Goal: Check status: Check status

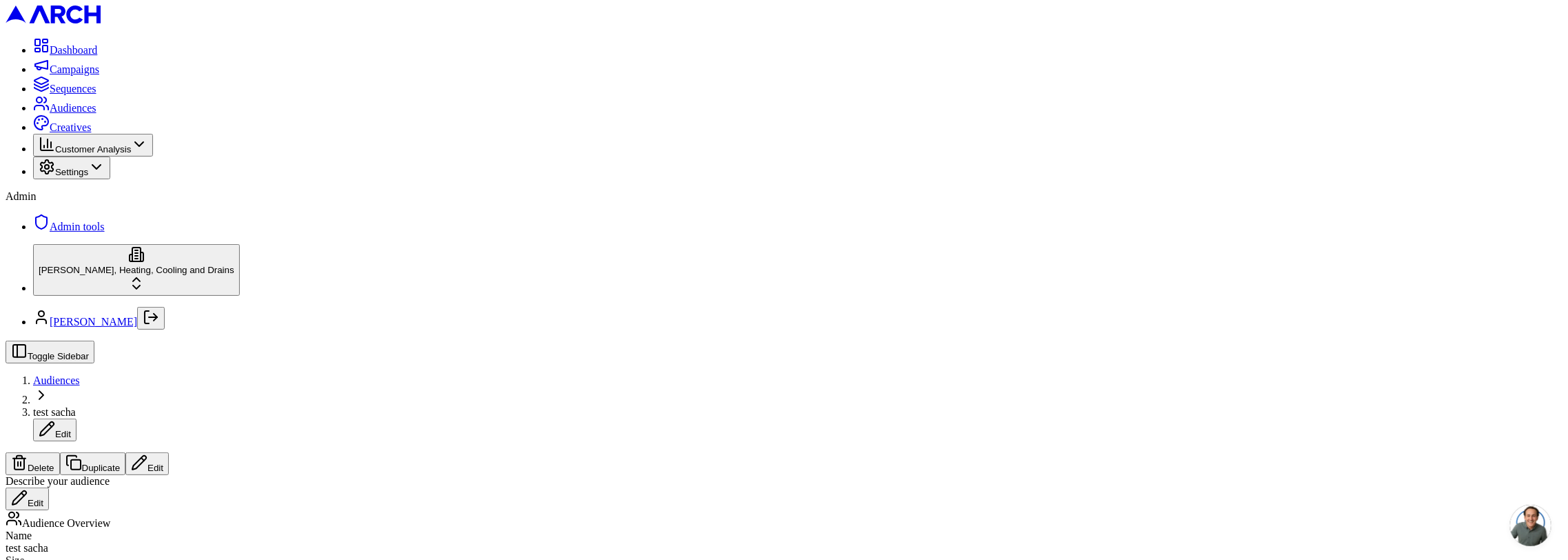
click at [97, 94] on span "Sequences" at bounding box center [72, 88] width 47 height 11
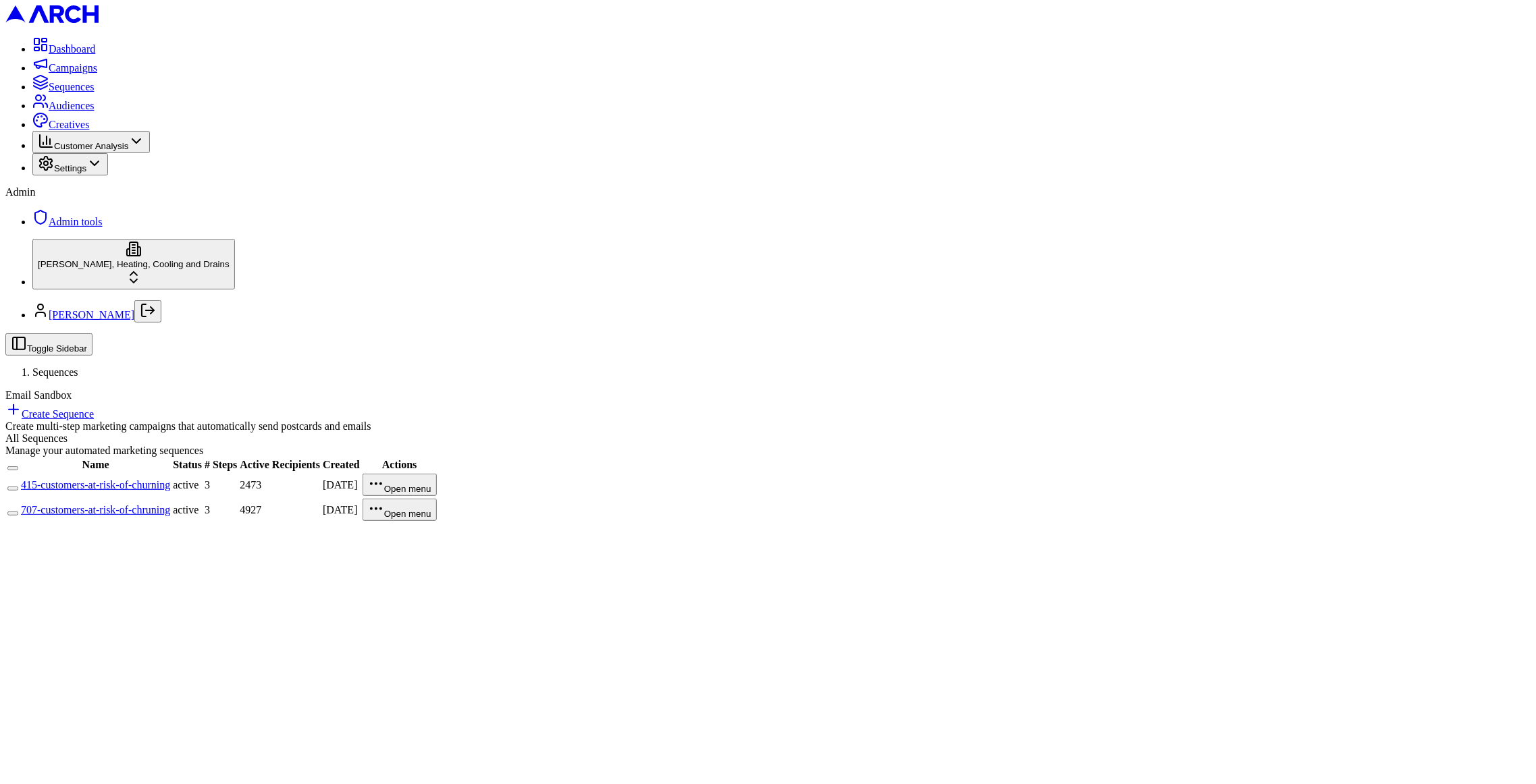
click at [170, 479] on link "415-customers-at-risk-of-churning" at bounding box center [95, 484] width 149 height 11
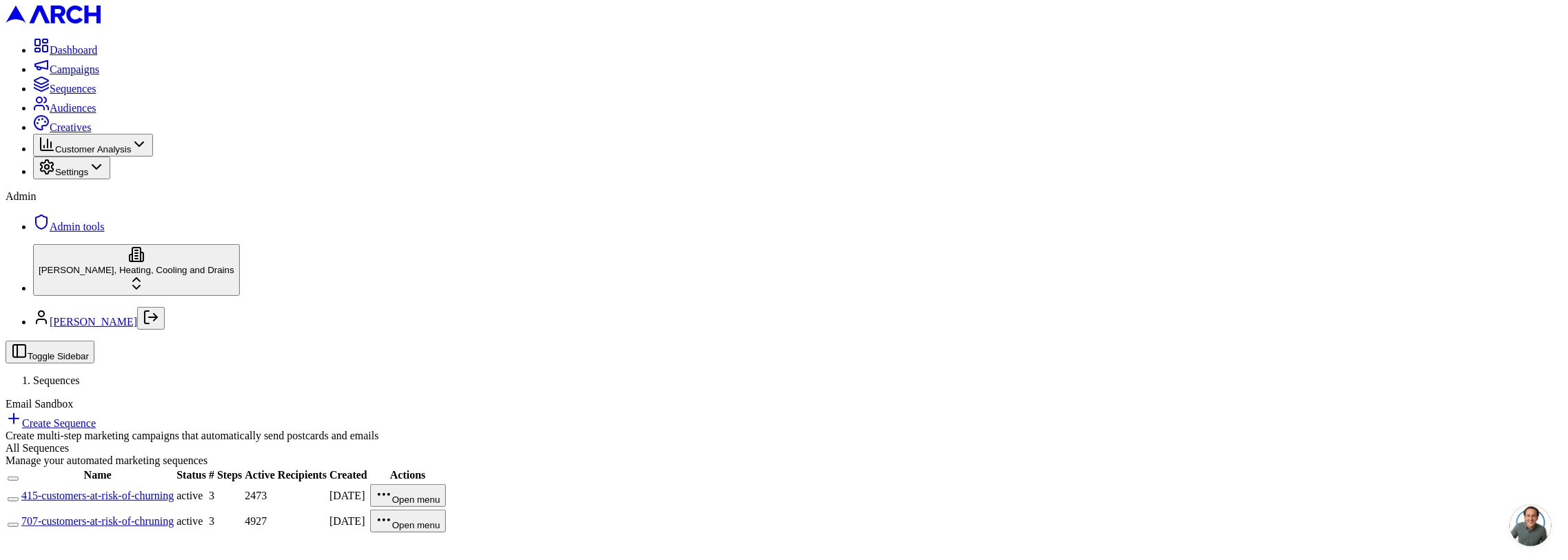
click at [173, 490] on link "415-customers-at-risk-of-churning" at bounding box center [97, 495] width 152 height 11
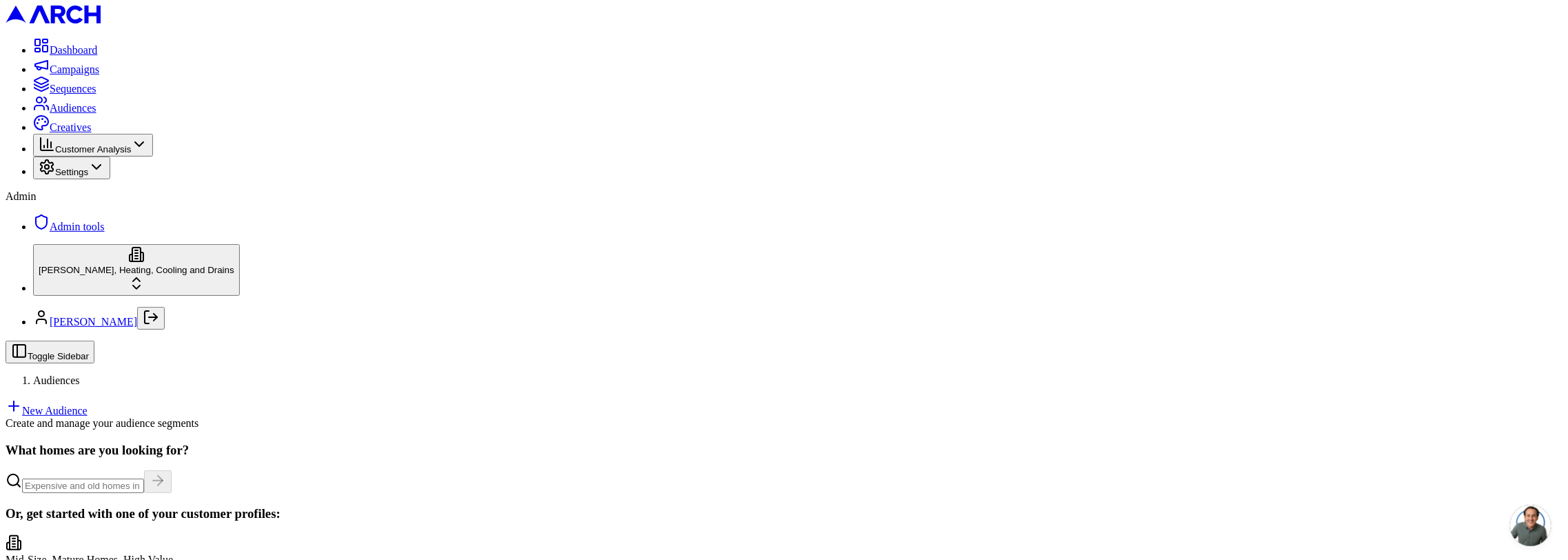
scroll to position [164, 0]
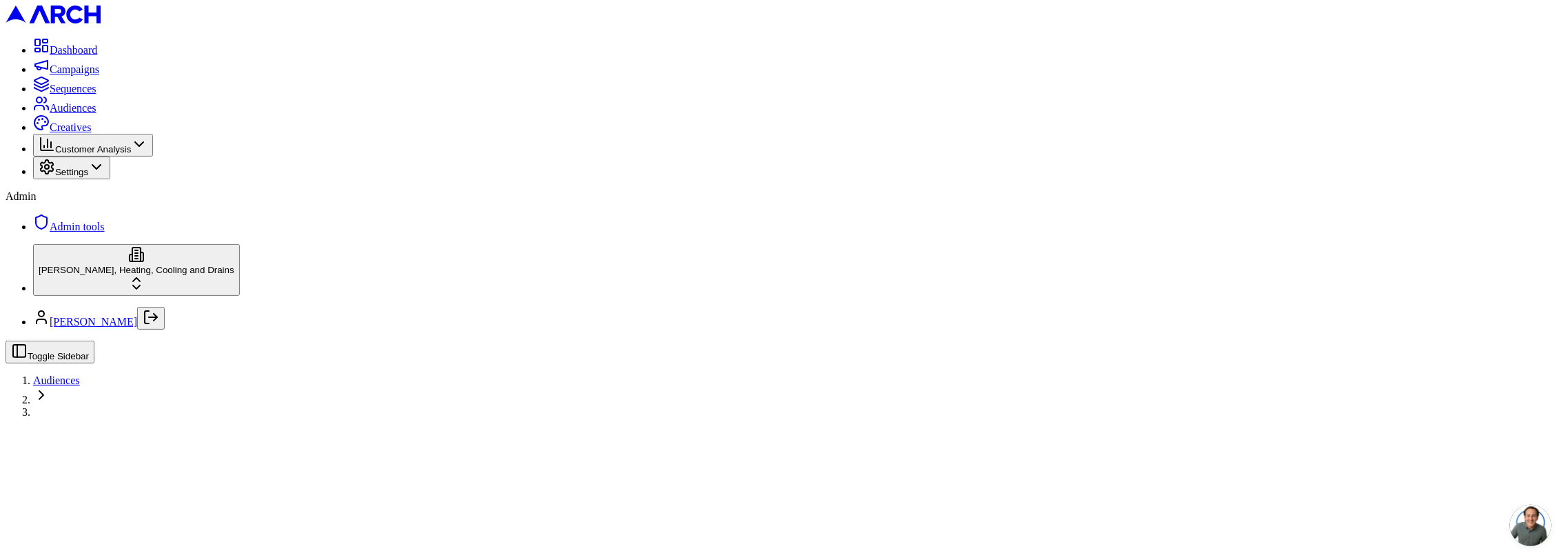
click at [226, 417] on div at bounding box center [783, 417] width 1557 height 0
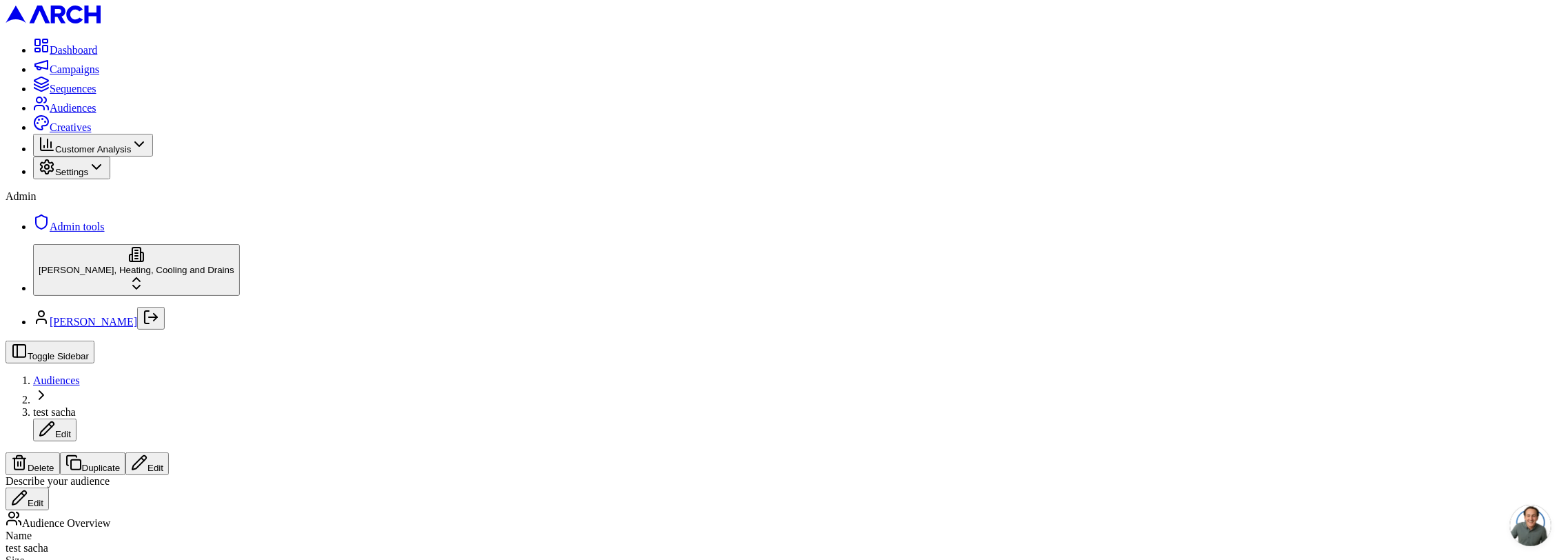
click at [80, 374] on span "Audiences" at bounding box center [56, 379] width 47 height 11
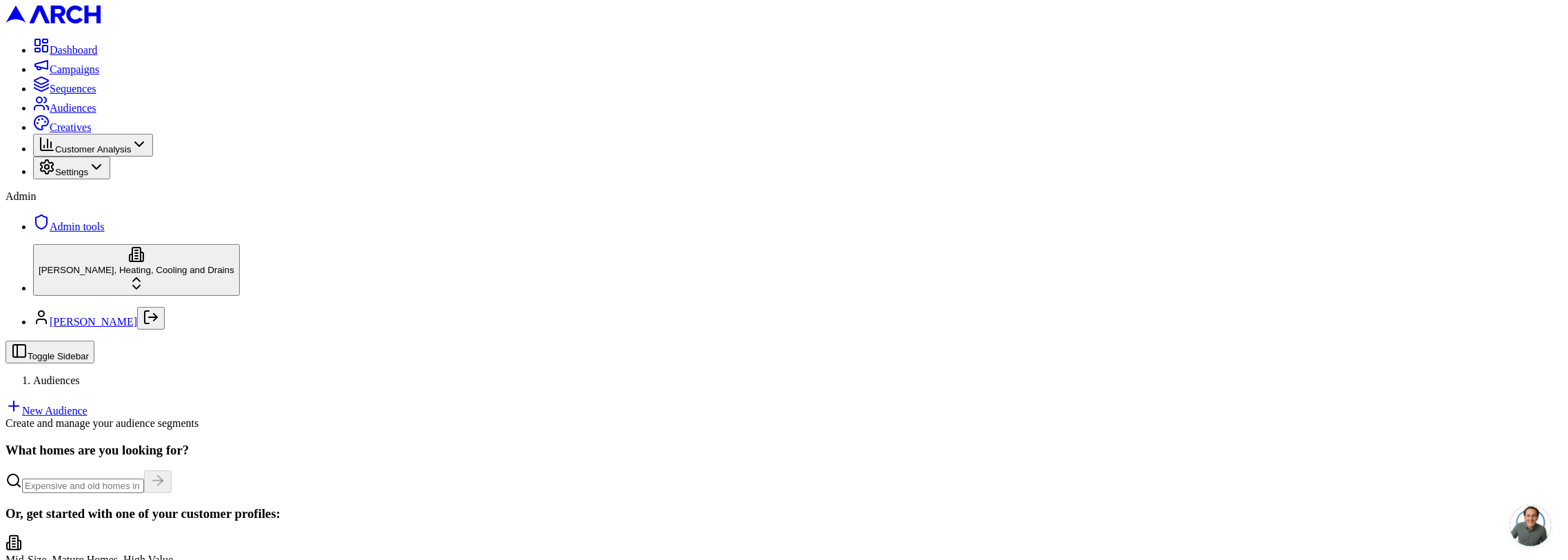
scroll to position [294, 0]
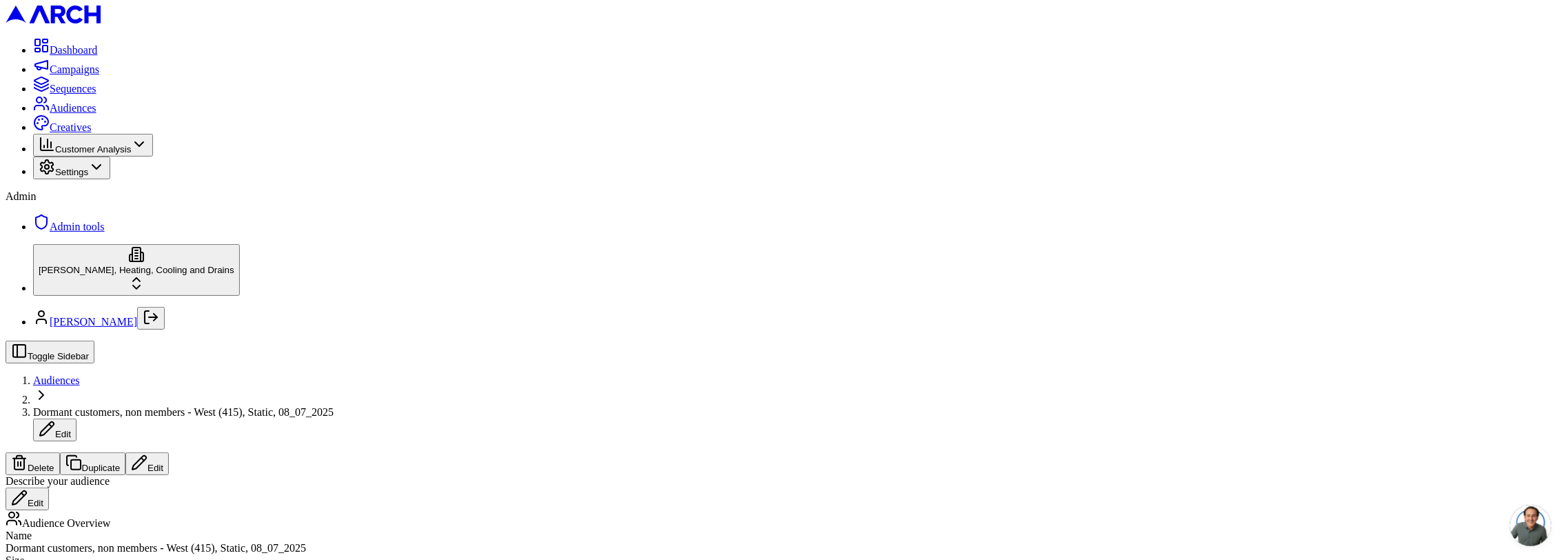
click at [80, 374] on span "Audiences" at bounding box center [56, 379] width 47 height 11
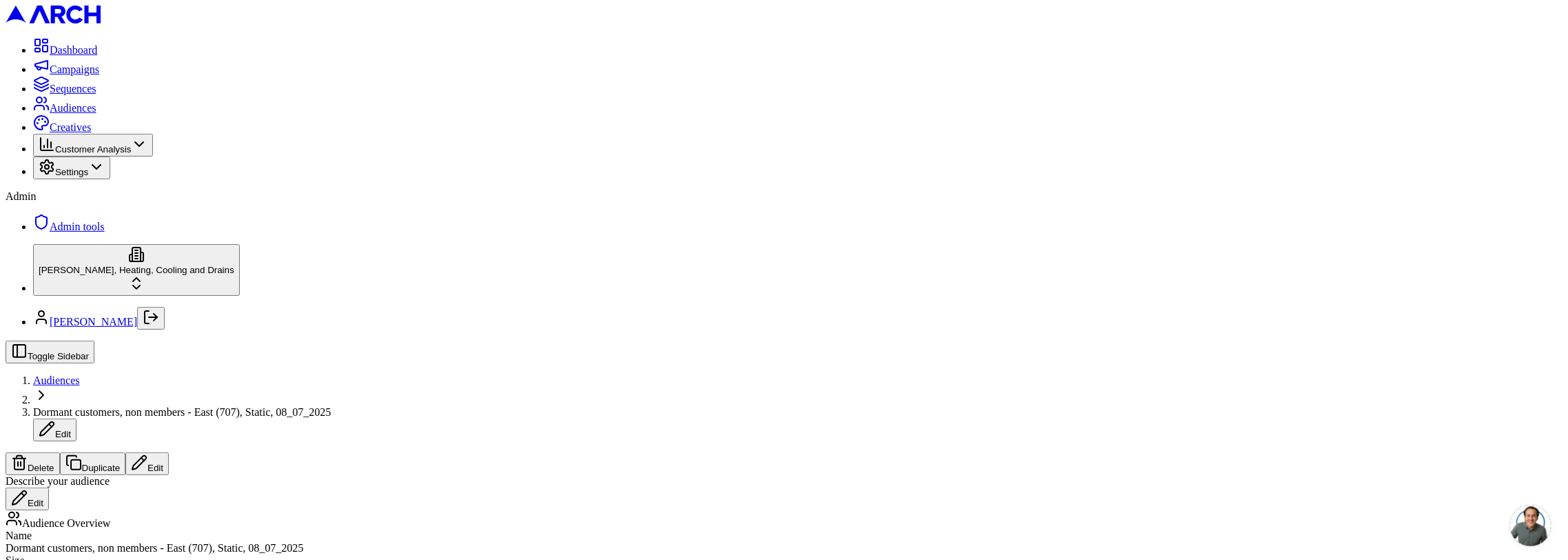
click at [169, 453] on button "Edit" at bounding box center [147, 464] width 43 height 23
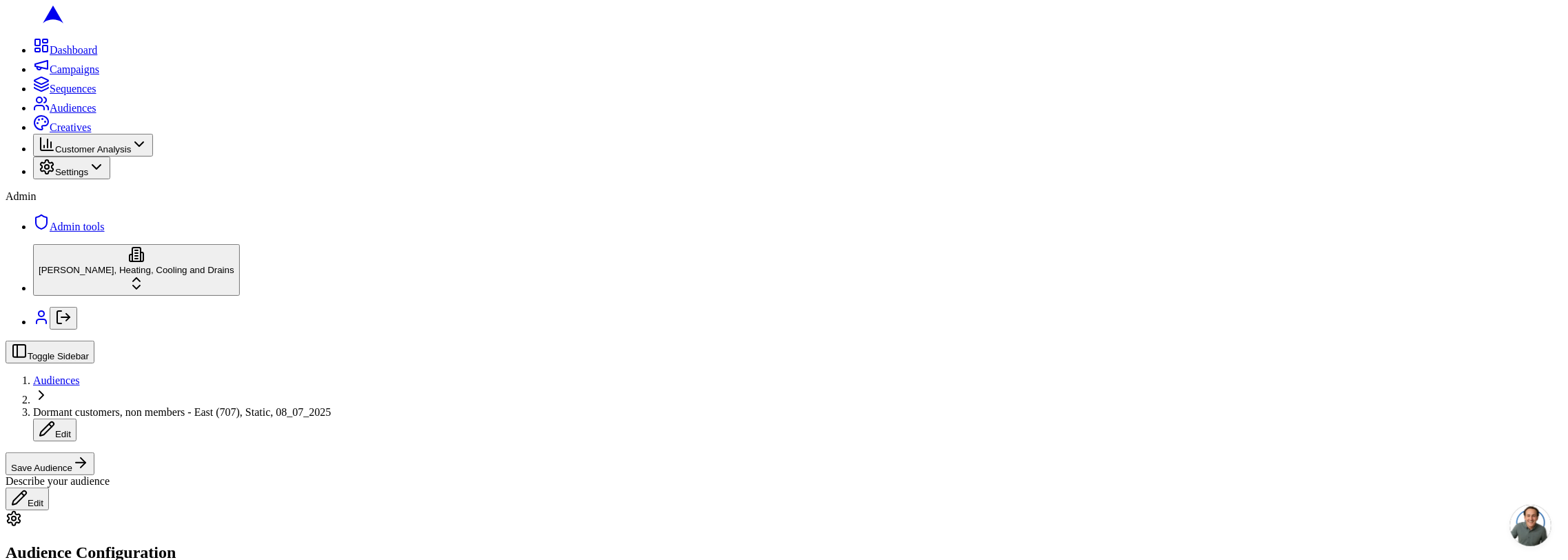
scroll to position [653, 0]
click at [94, 453] on button "Save Audience" at bounding box center [49, 464] width 89 height 23
click at [80, 374] on span "Audiences" at bounding box center [56, 379] width 47 height 11
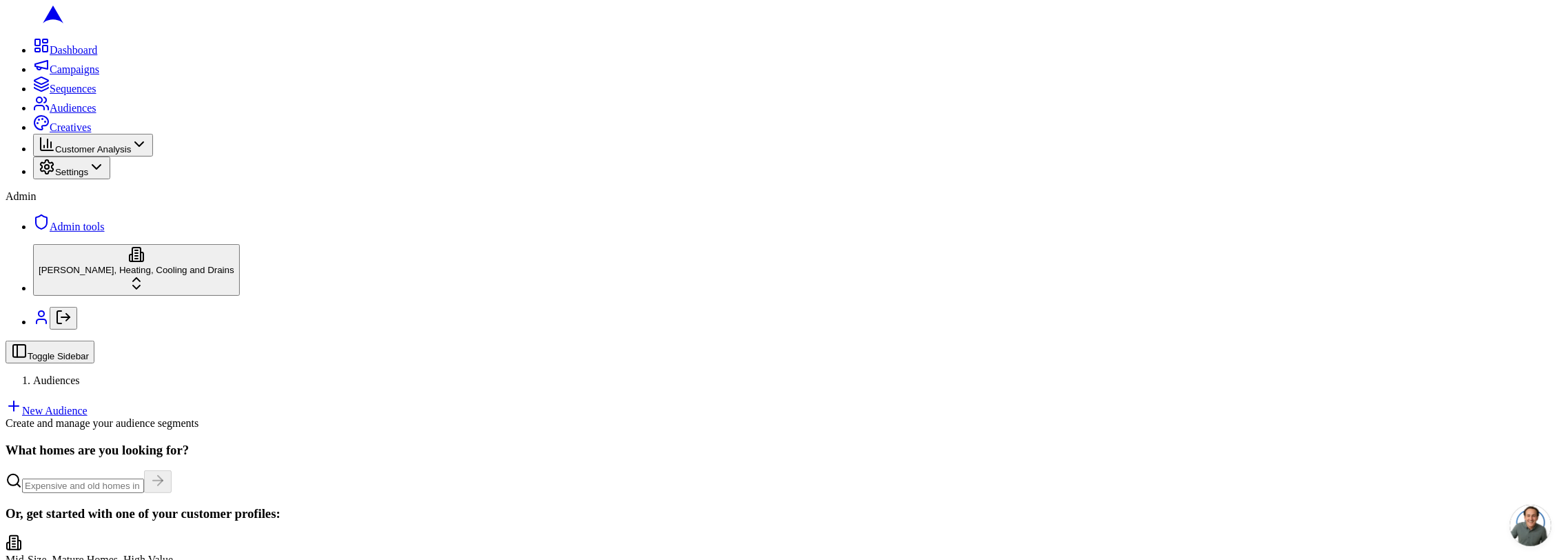
scroll to position [23, 0]
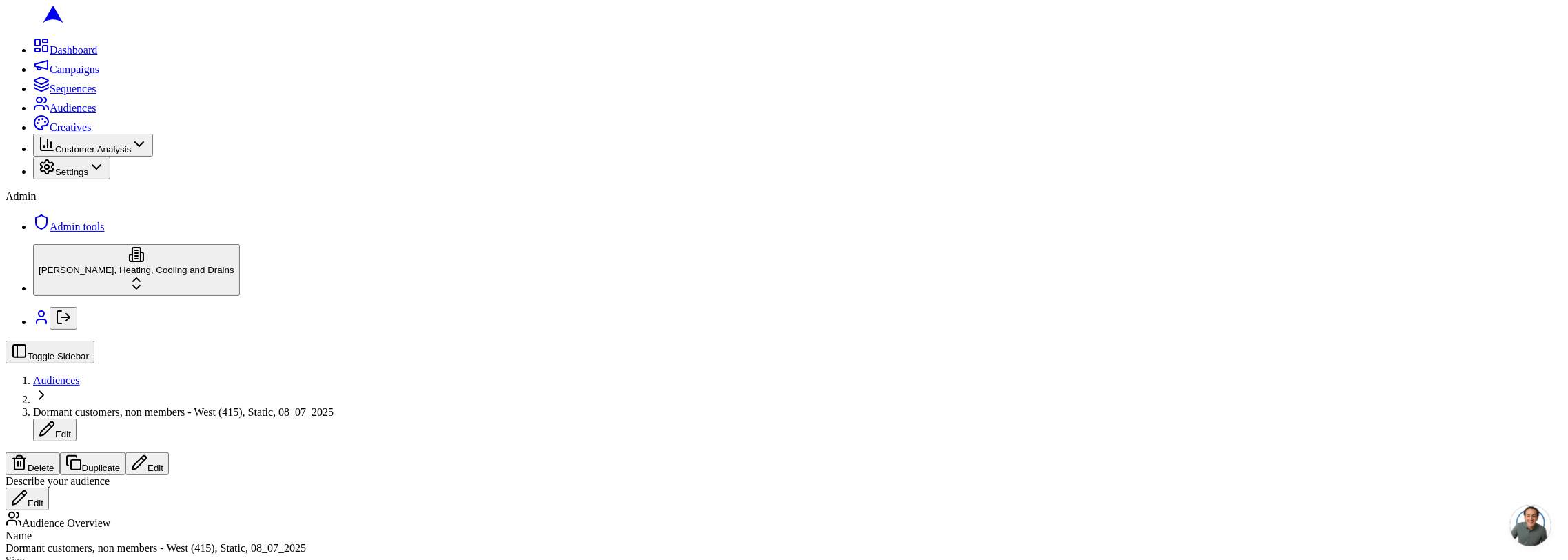
click at [169, 453] on button "Edit" at bounding box center [147, 464] width 43 height 23
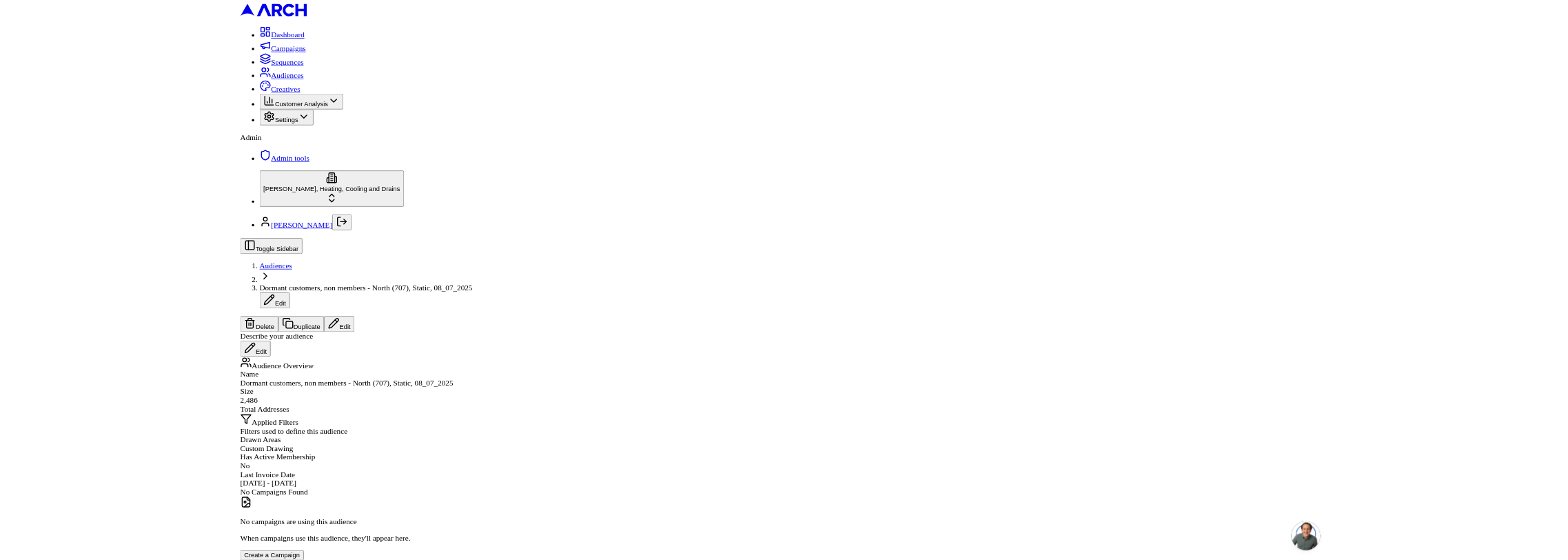
scroll to position [3, 0]
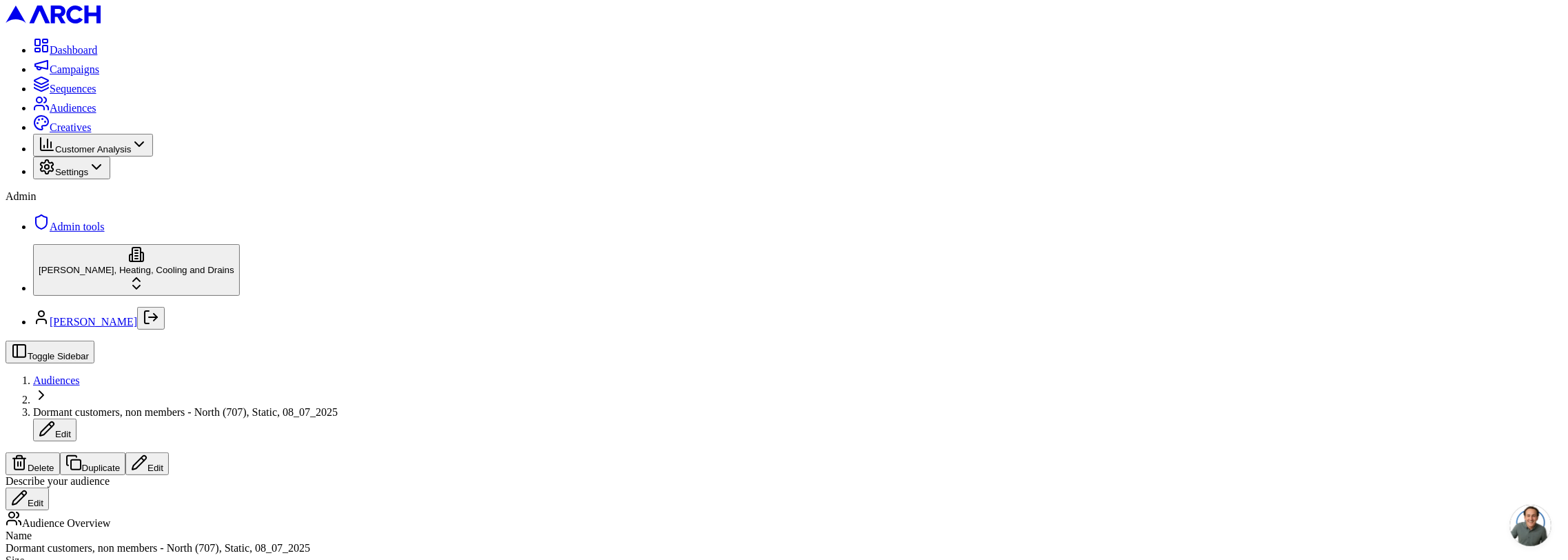
click at [169, 453] on button "Edit" at bounding box center [147, 464] width 43 height 23
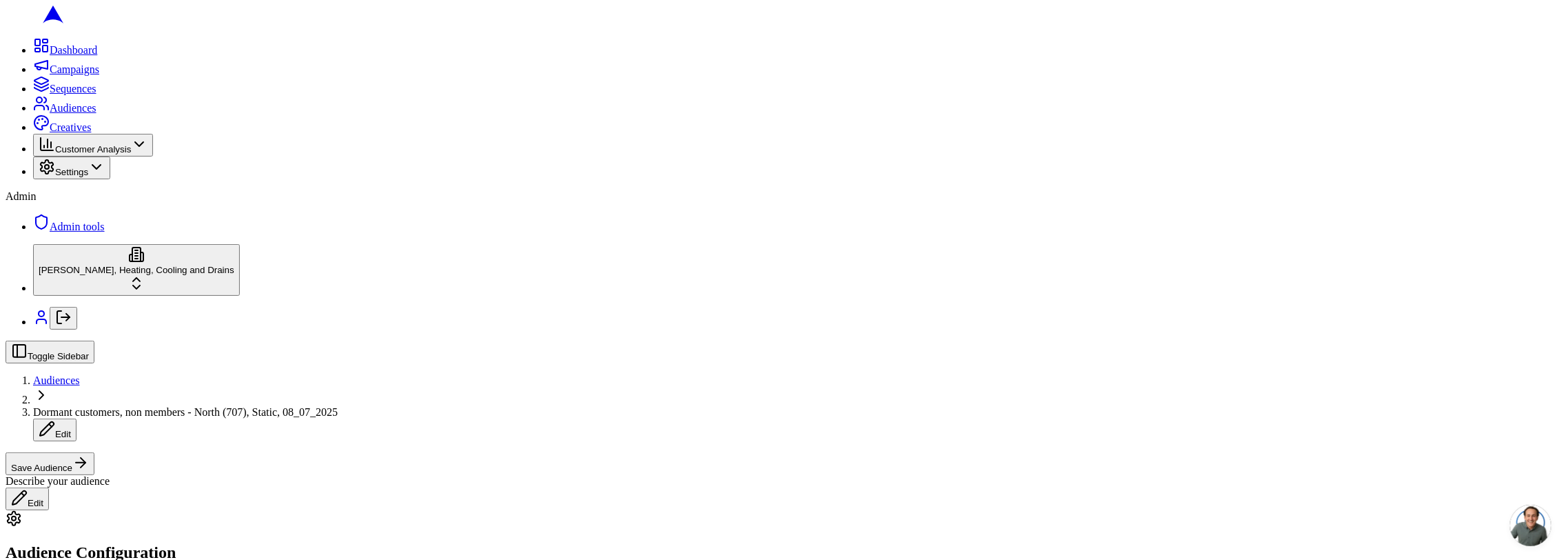
scroll to position [1205, 0]
click at [94, 453] on button "Save Audience" at bounding box center [49, 464] width 89 height 23
click at [80, 374] on span "Audiences" at bounding box center [56, 379] width 47 height 11
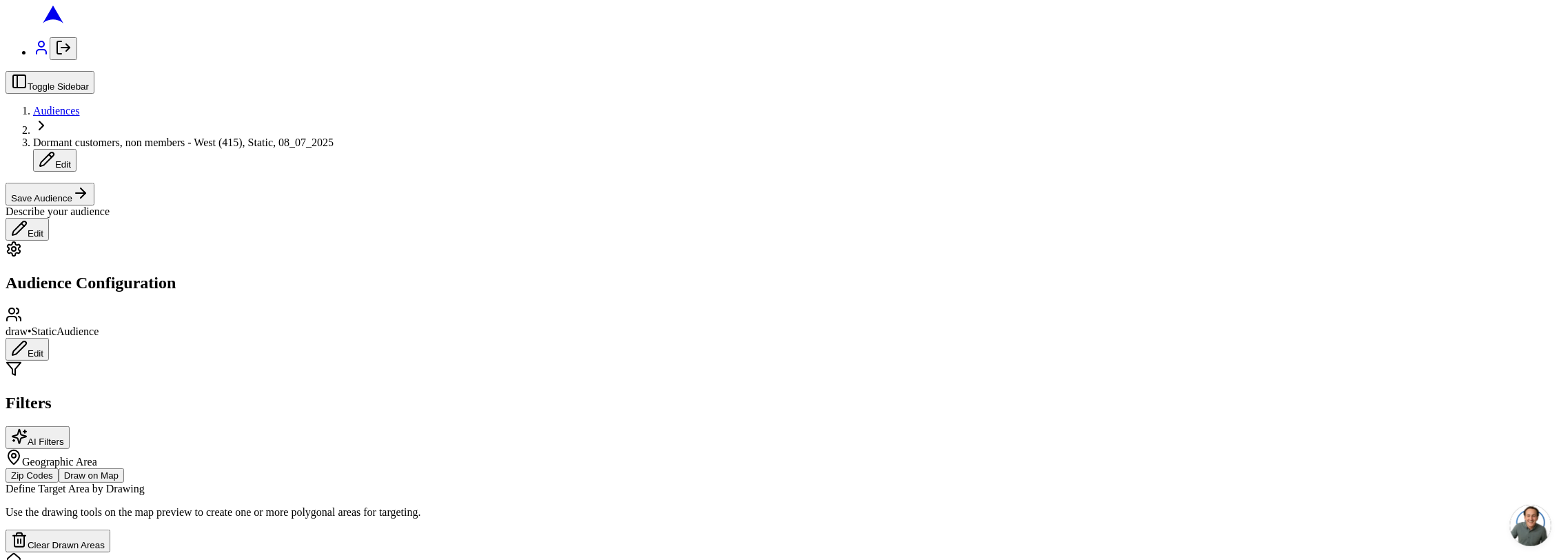
click at [49, 338] on button "Edit" at bounding box center [26, 350] width 43 height 23
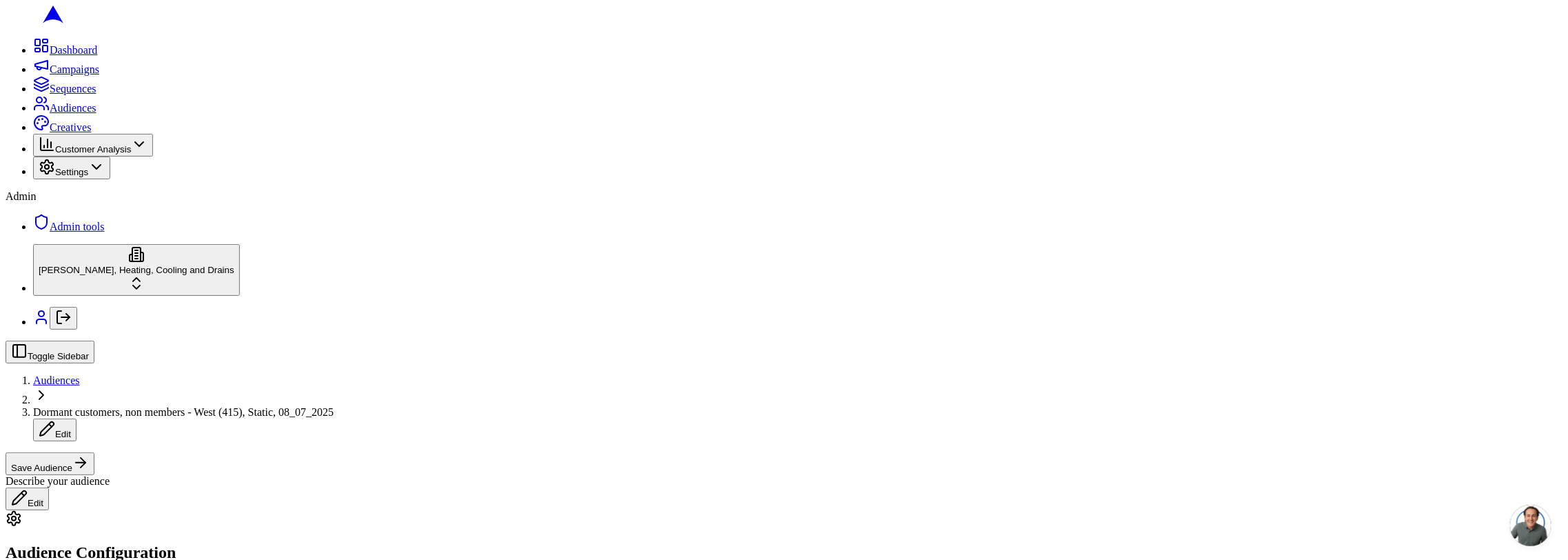
scroll to position [453, 0]
click at [94, 453] on button "Save Audience" at bounding box center [49, 464] width 89 height 23
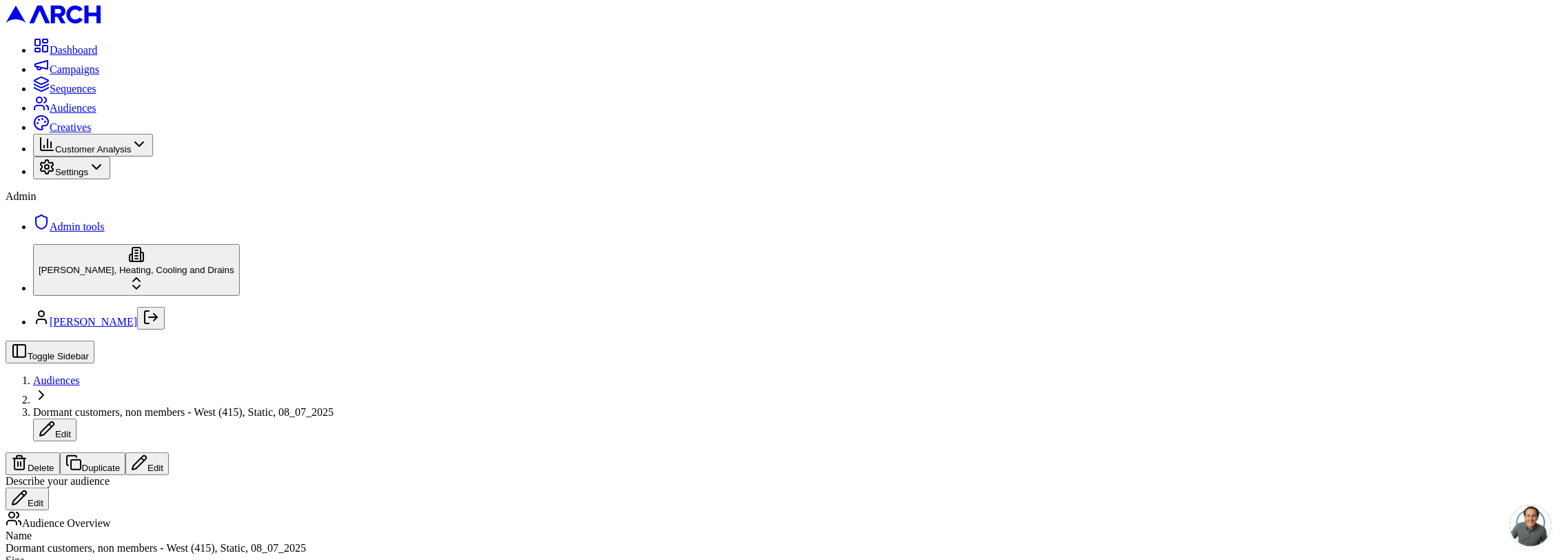
click at [80, 374] on span "Audiences" at bounding box center [56, 379] width 47 height 11
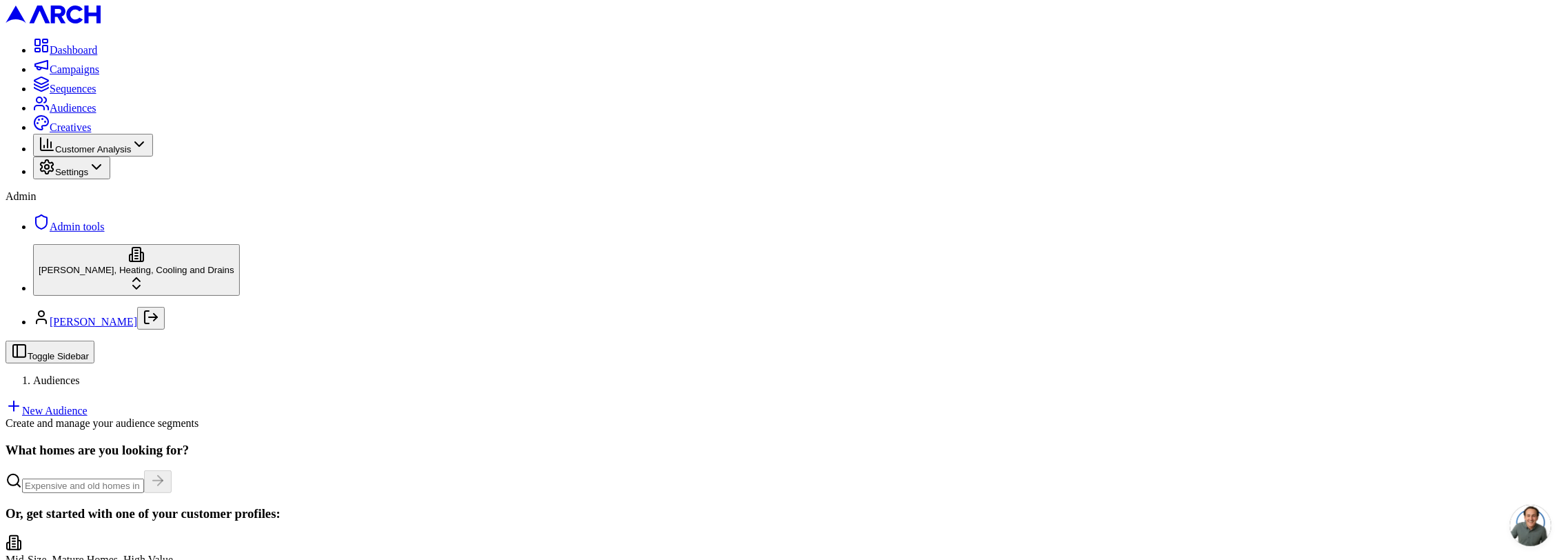
scroll to position [221, 0]
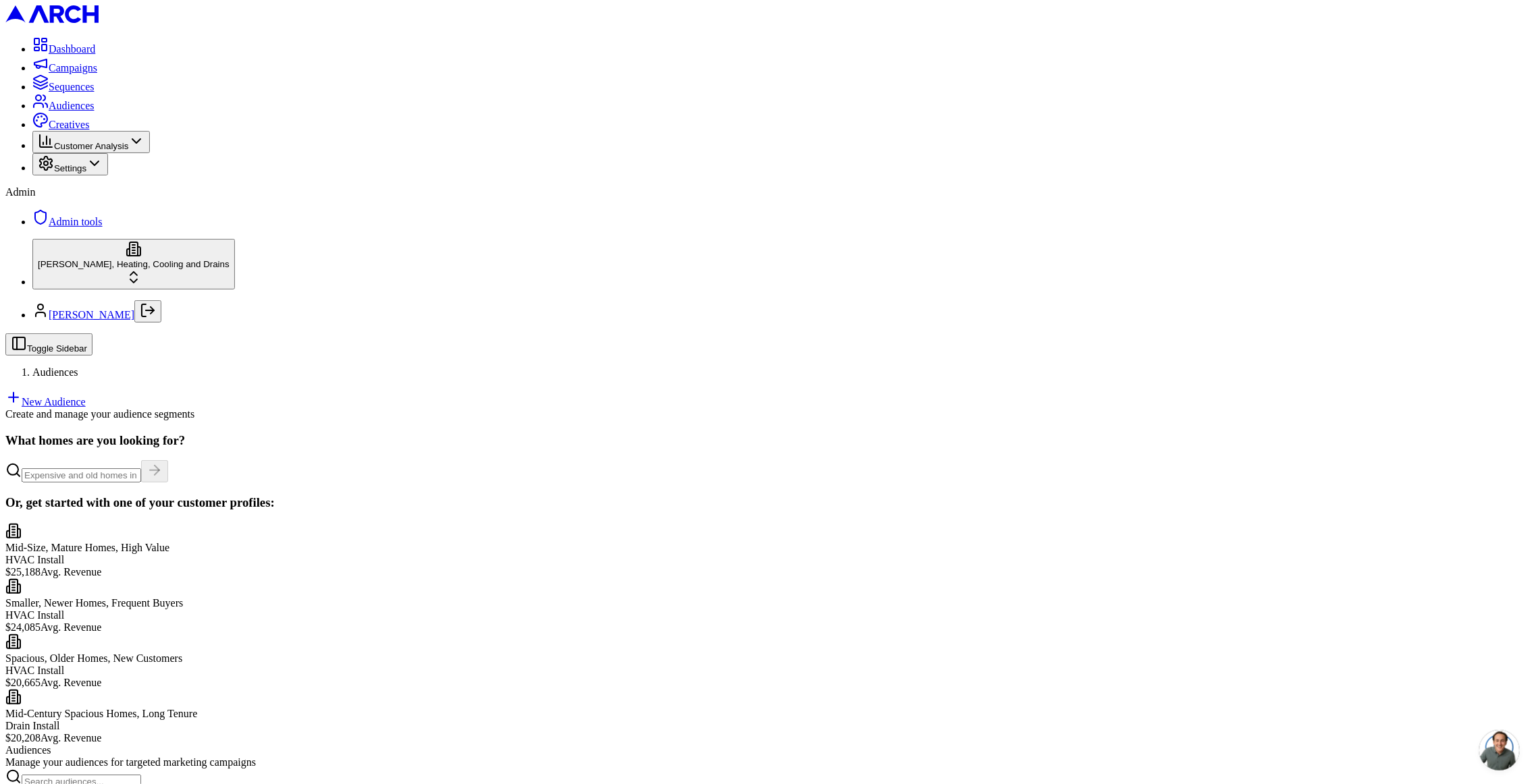
click at [95, 92] on span "Sequences" at bounding box center [71, 86] width 46 height 11
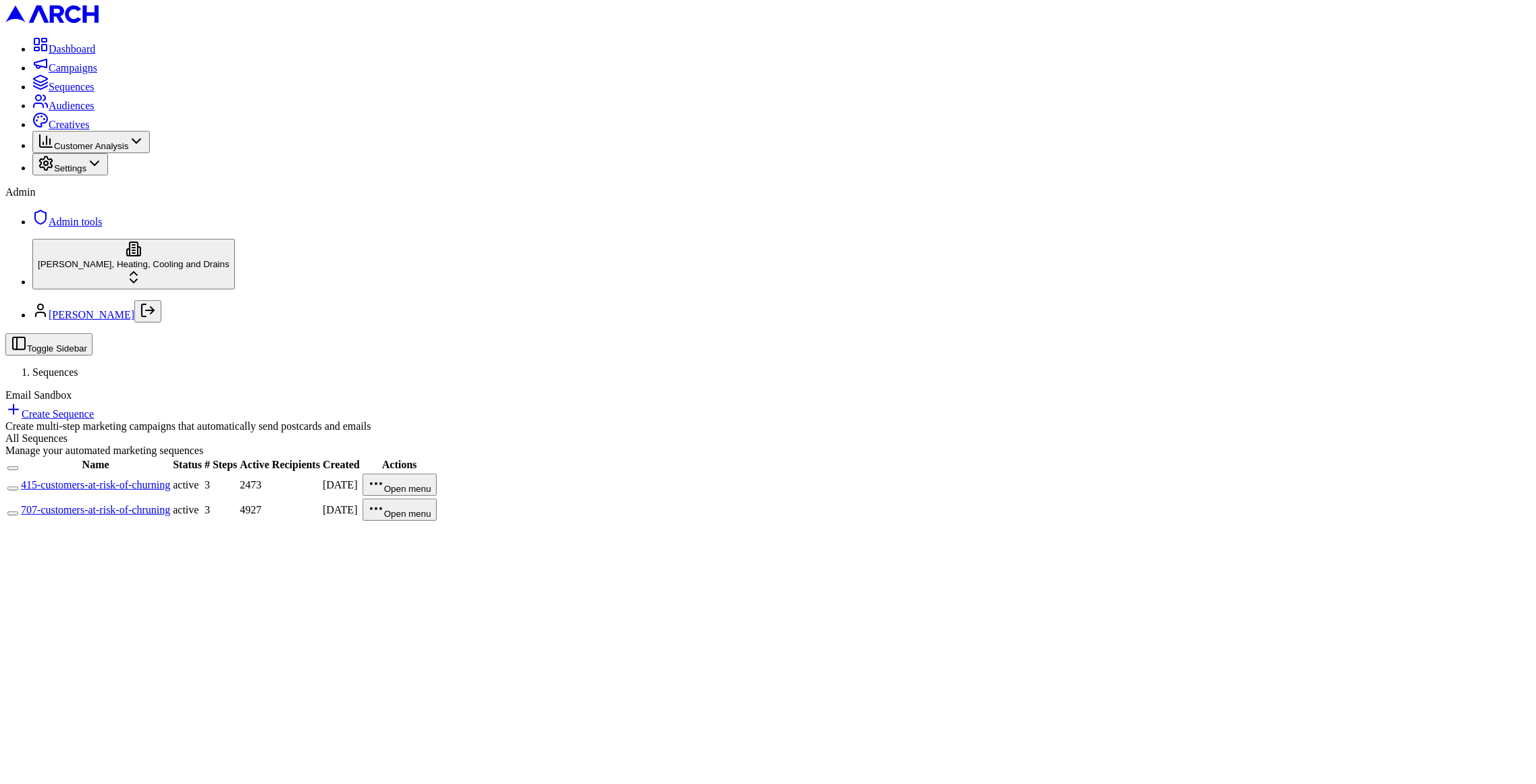
click at [170, 479] on link "415-customers-at-risk-of-churning" at bounding box center [95, 484] width 149 height 11
click at [170, 504] on link "707-customers-at-risk-of-chruning" at bounding box center [95, 509] width 149 height 11
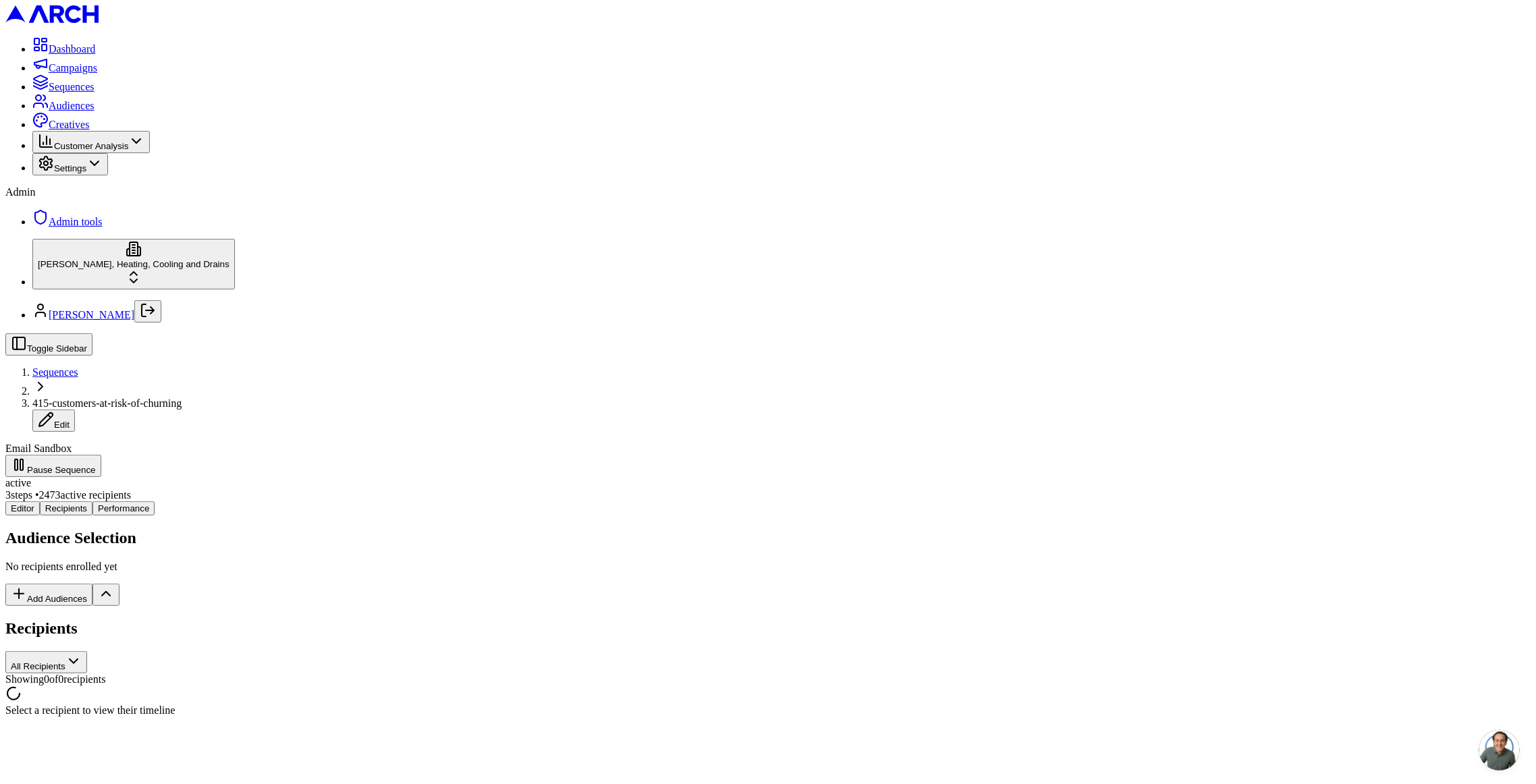
click at [335, 686] on div at bounding box center [767, 695] width 1525 height 19
click at [549, 686] on div at bounding box center [767, 695] width 1525 height 19
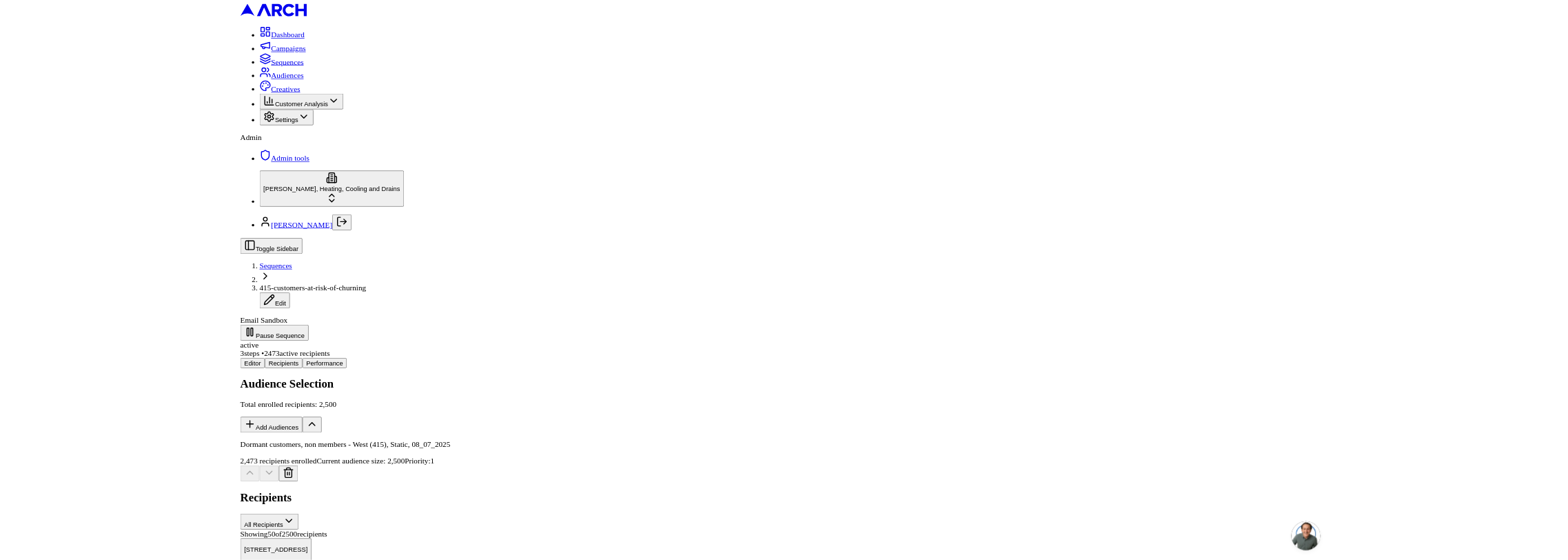
scroll to position [75, 0]
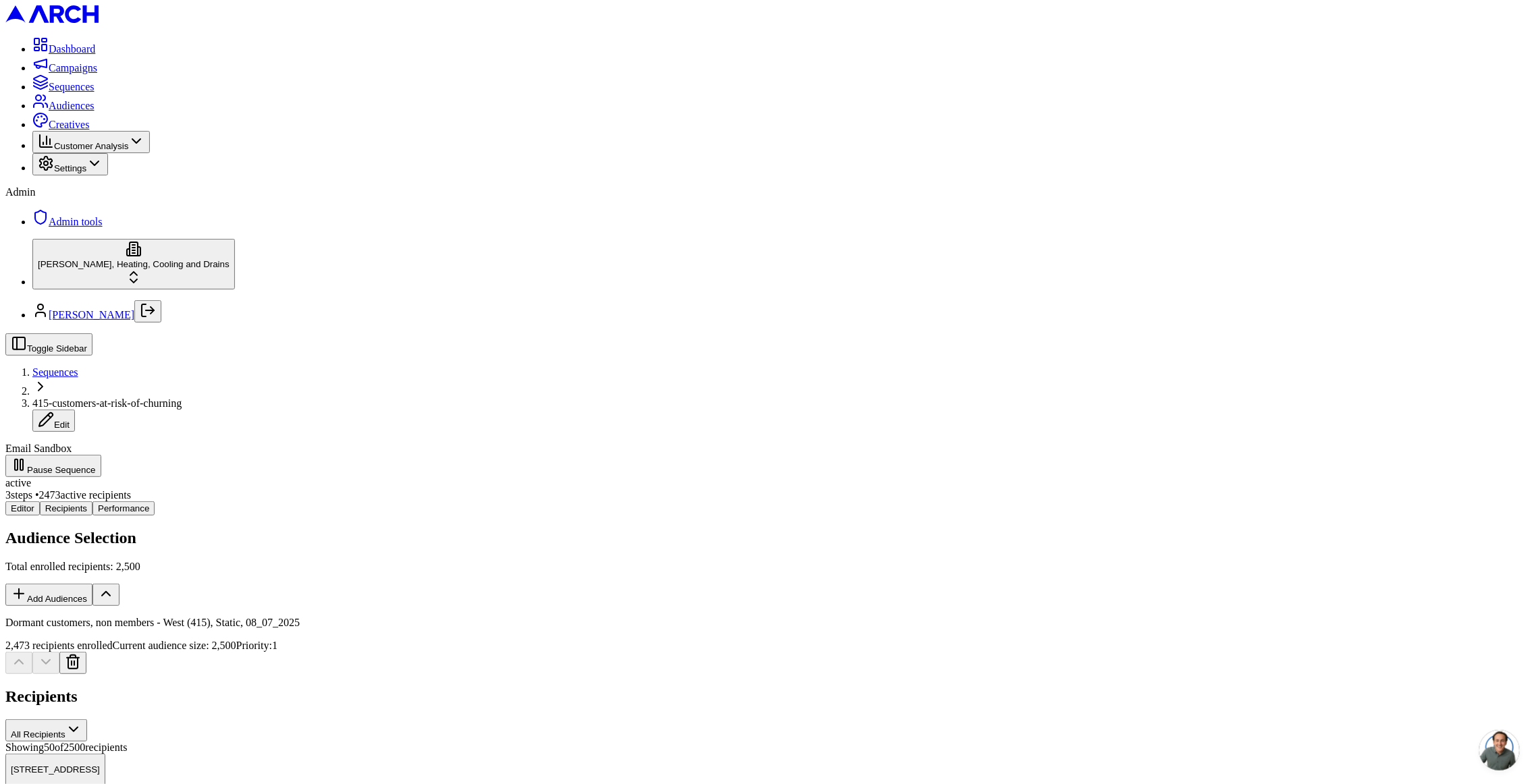
click at [154, 501] on button "Performance" at bounding box center [123, 508] width 62 height 14
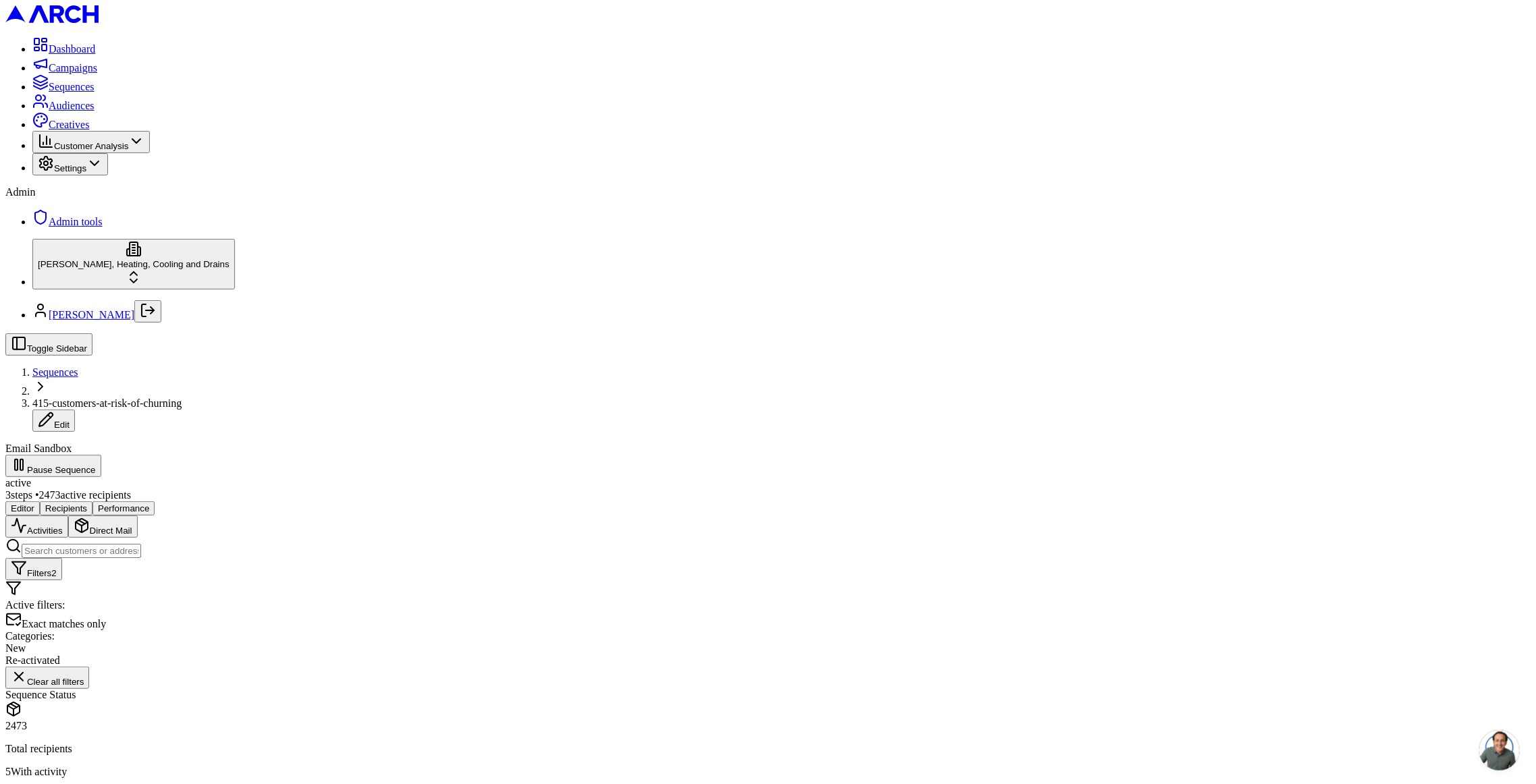
click at [138, 515] on button "Direct Mail" at bounding box center [103, 526] width 70 height 22
click at [68, 515] on button "Activities" at bounding box center [36, 526] width 63 height 22
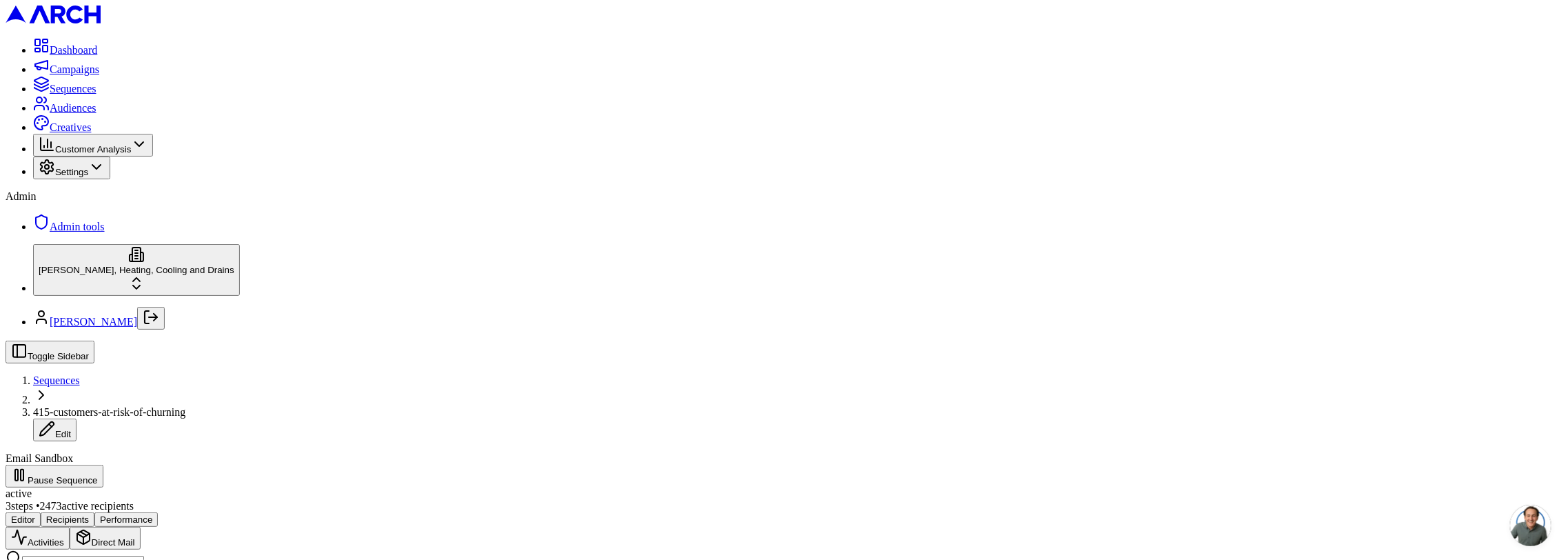
scroll to position [287, 0]
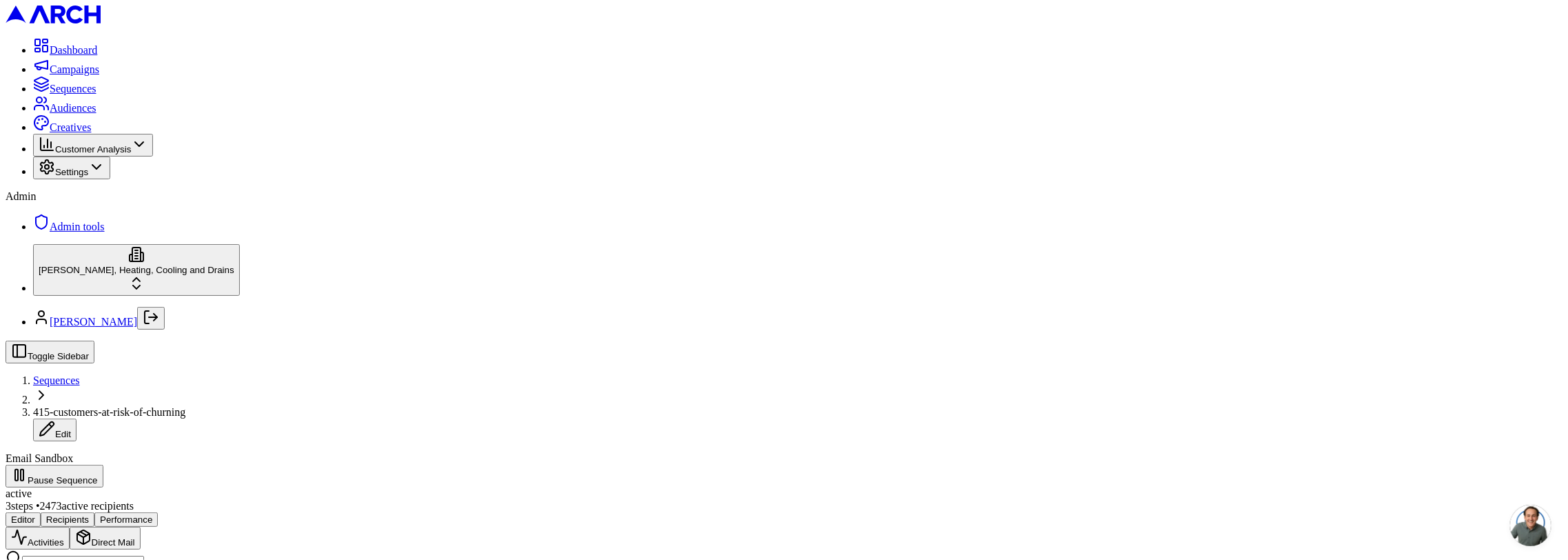
scroll to position [1155, 0]
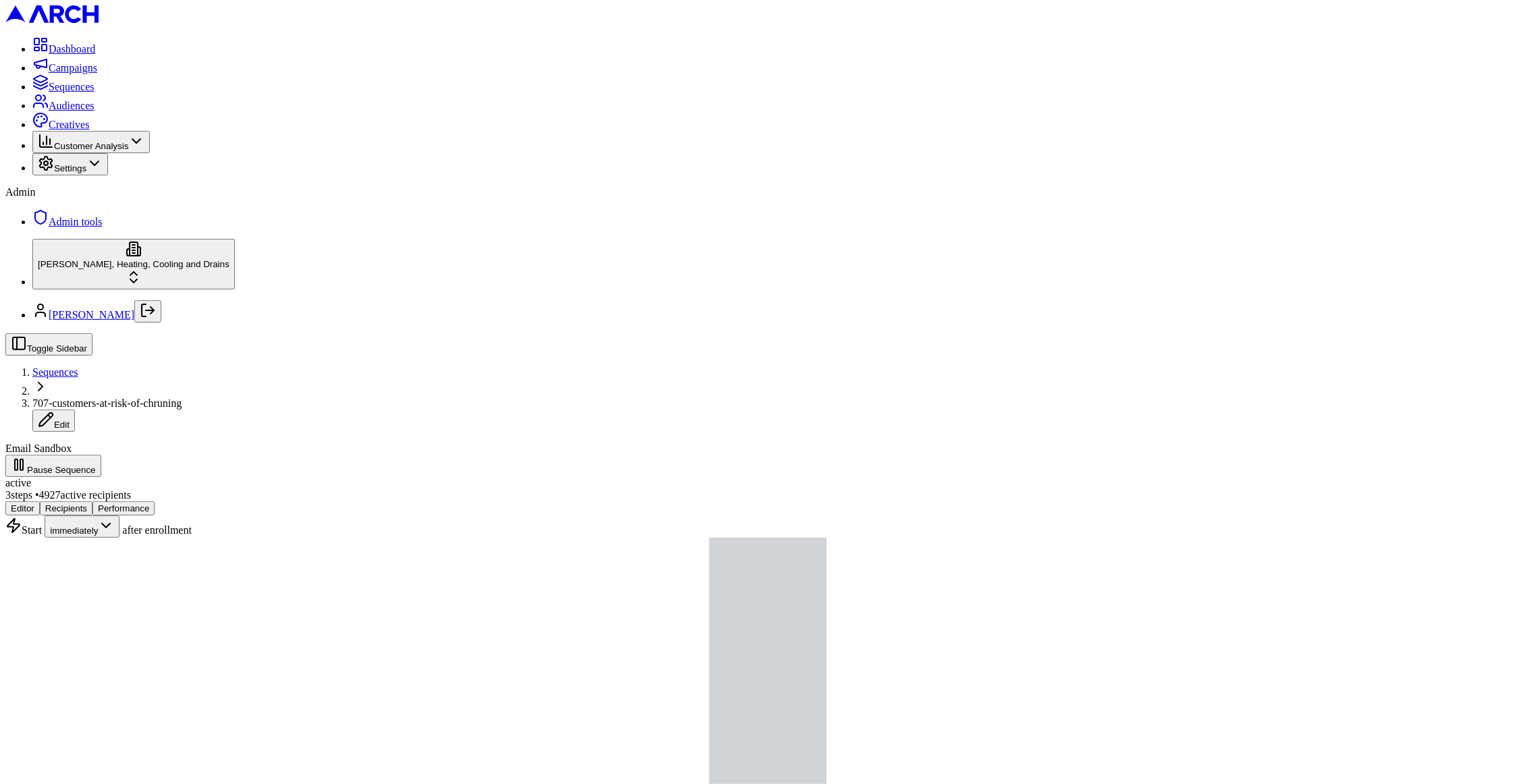
click at [154, 501] on button "Performance" at bounding box center [123, 508] width 62 height 14
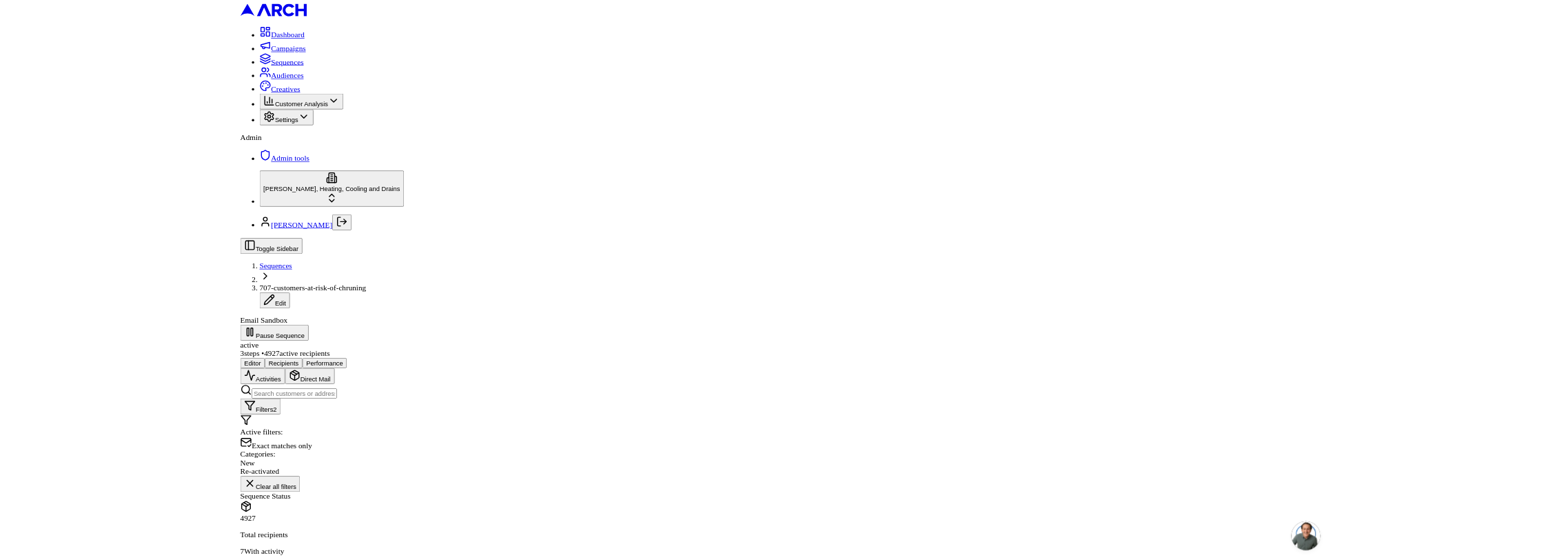
scroll to position [114, 0]
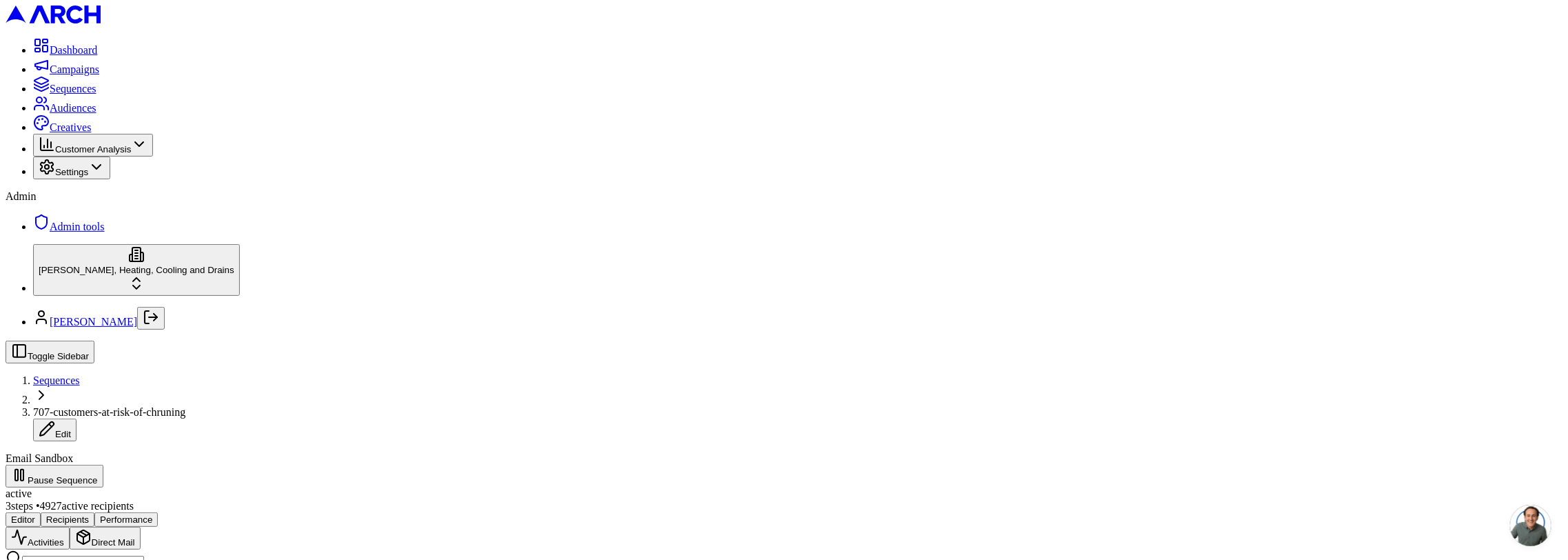
scroll to position [120, 0]
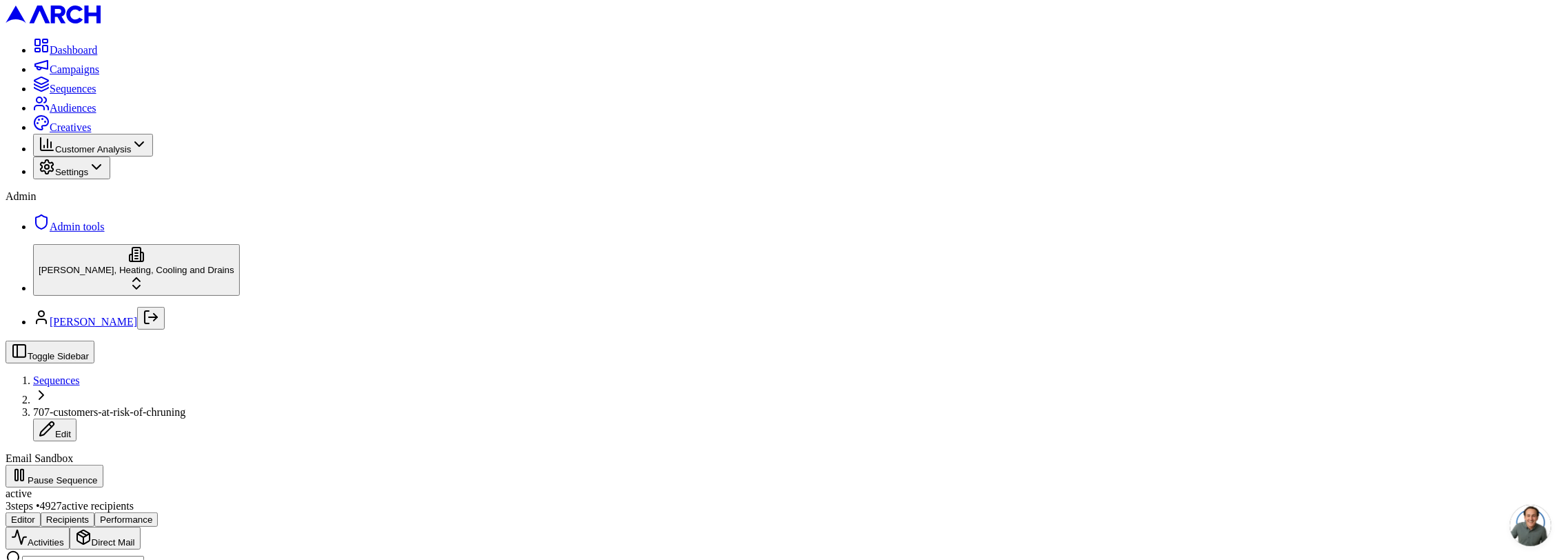
scroll to position [0, 0]
click at [158, 512] on button "Performance" at bounding box center [126, 519] width 63 height 14
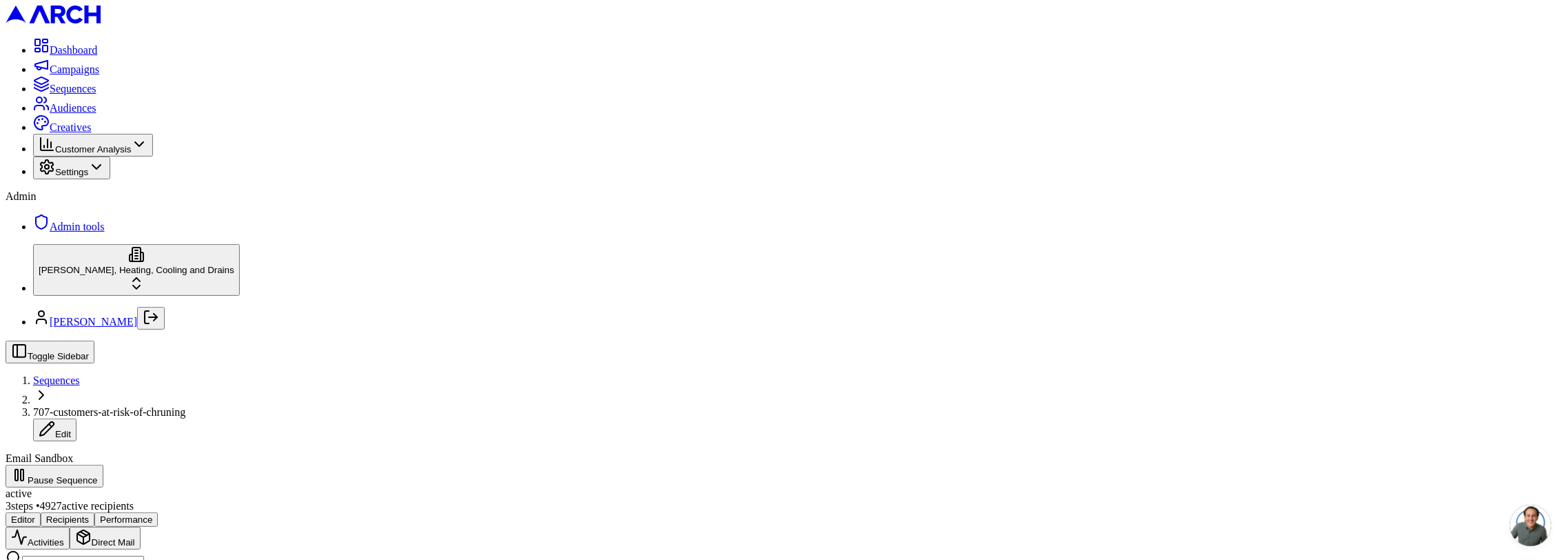
scroll to position [482, 0]
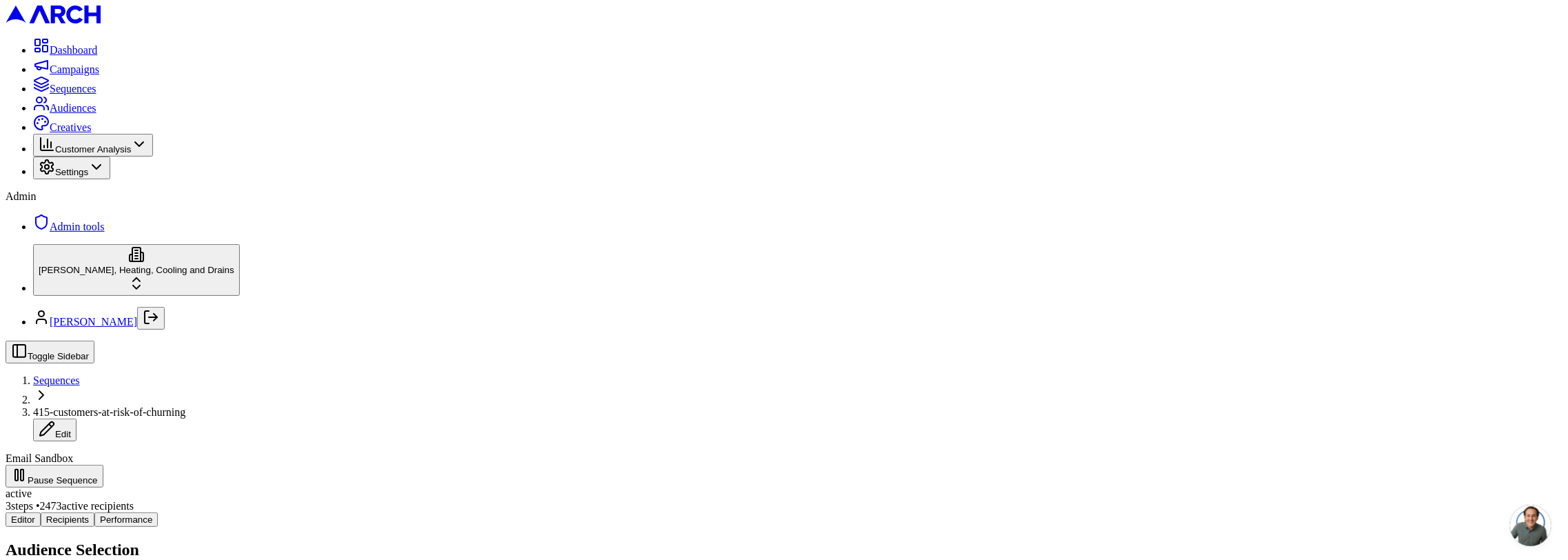
click at [158, 512] on button "Performance" at bounding box center [126, 519] width 63 height 14
drag, startPoint x: 252, startPoint y: 410, endPoint x: 311, endPoint y: 415, distance: 59.2
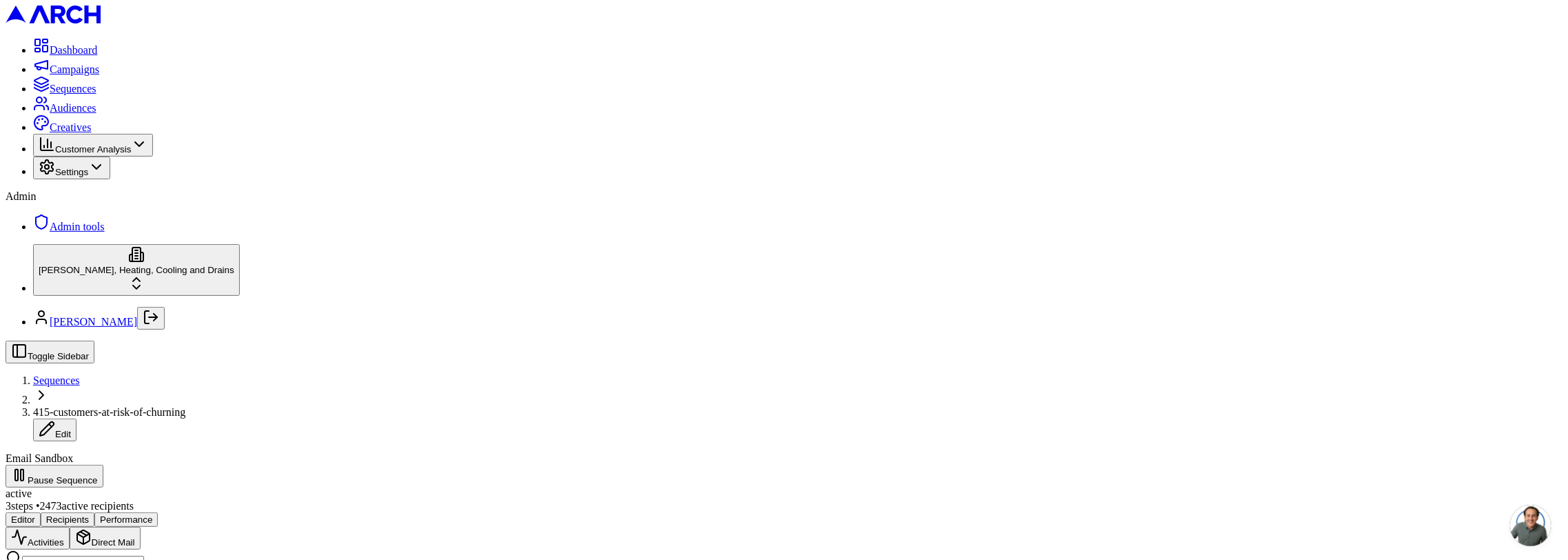
click at [94, 512] on button "Recipients" at bounding box center [67, 519] width 54 height 14
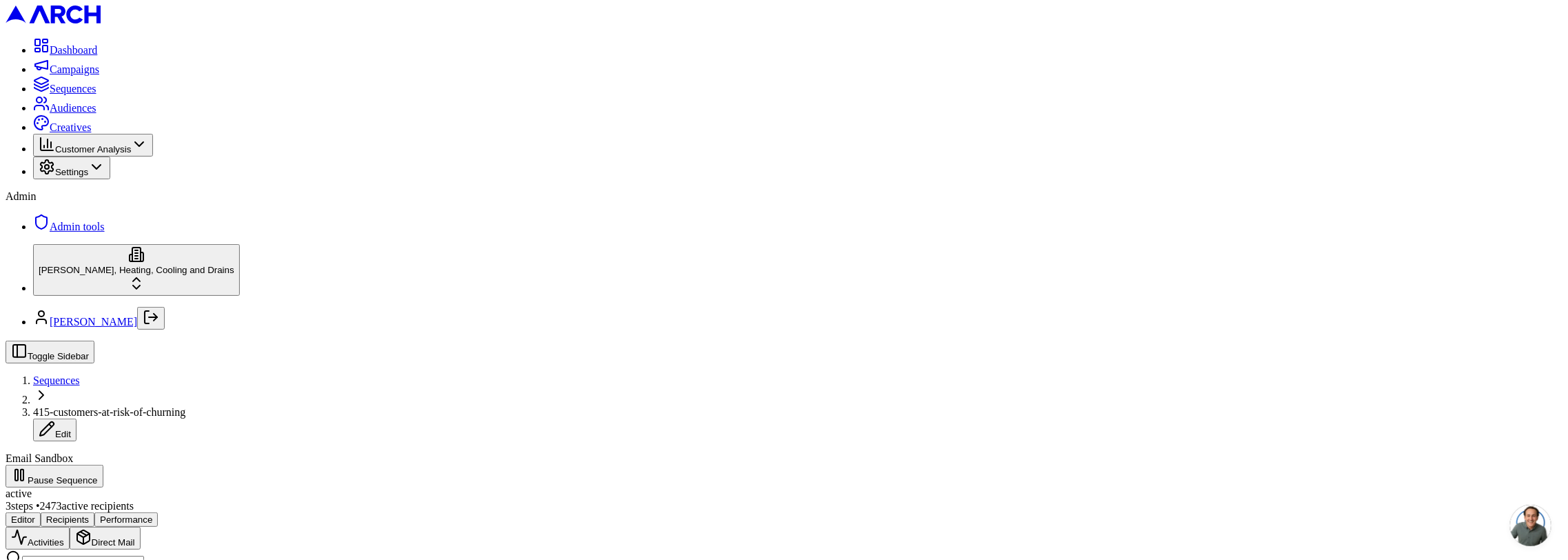
scroll to position [254, 0]
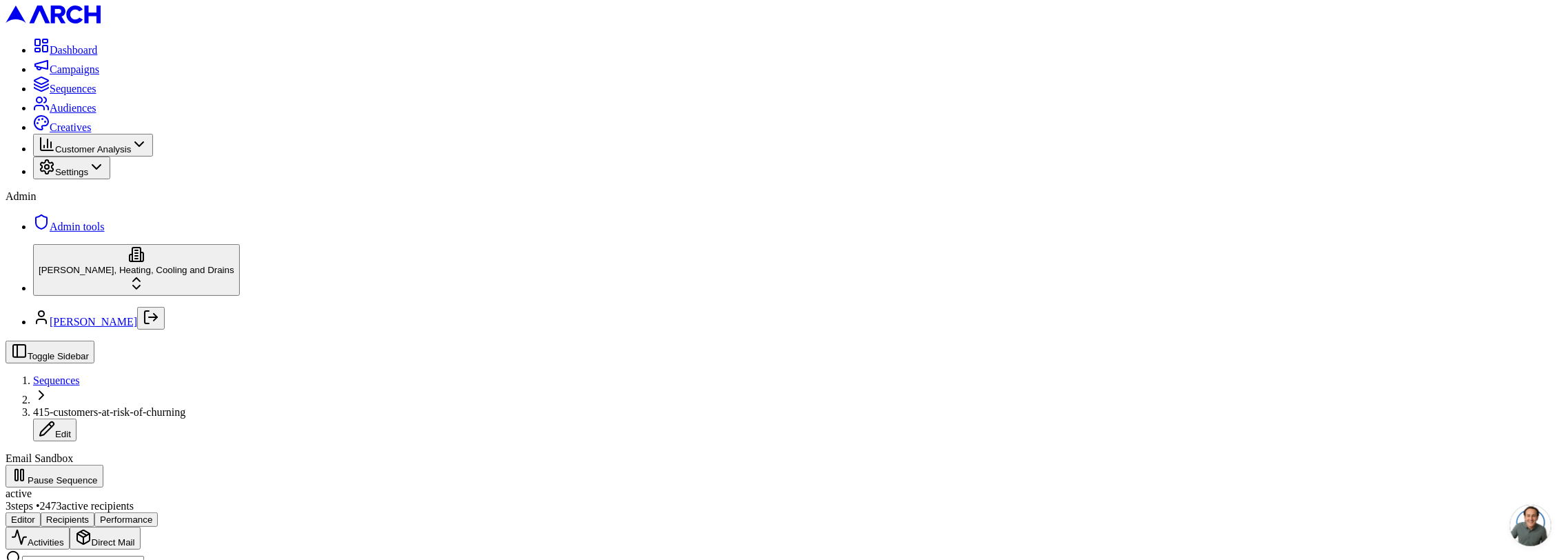
scroll to position [383, 0]
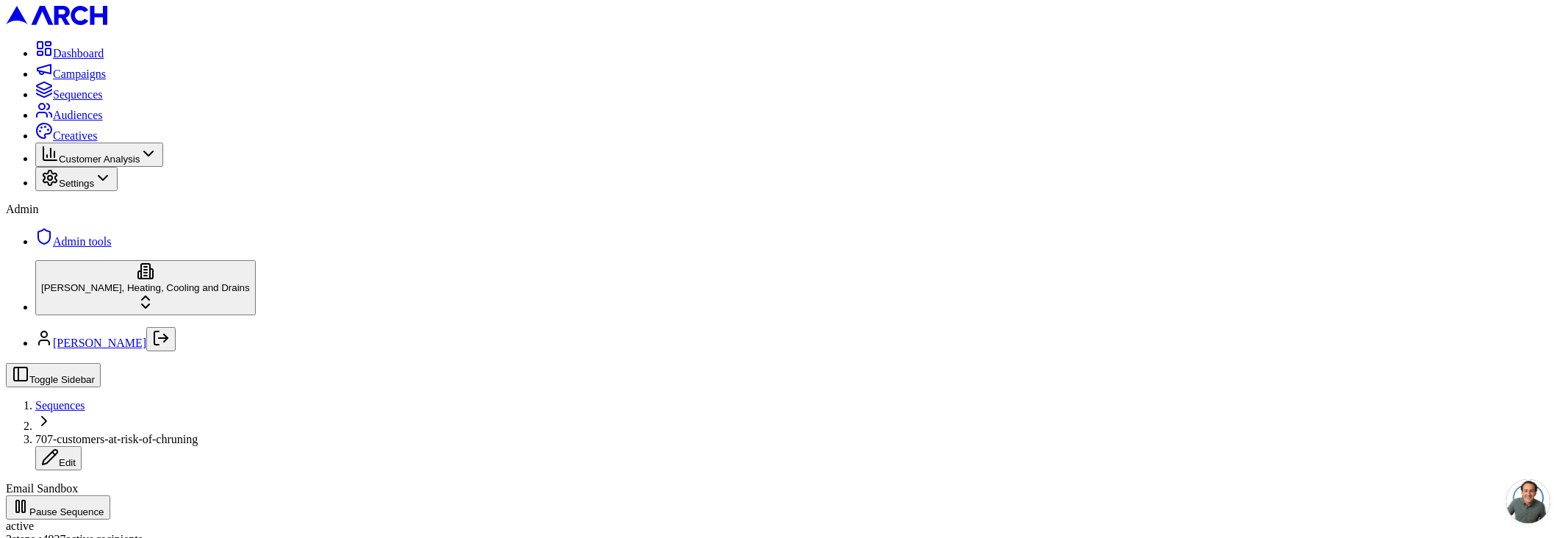
scroll to position [514, 0]
